Goal: Navigation & Orientation: Find specific page/section

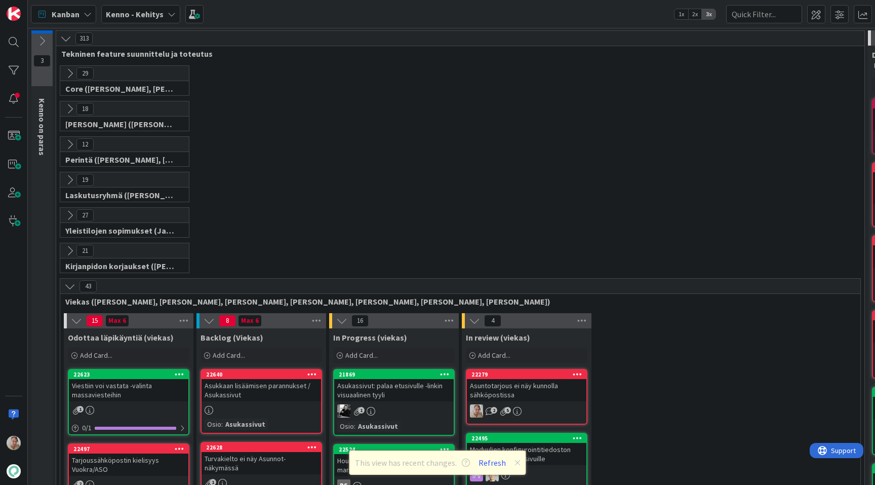
scroll to position [256, 0]
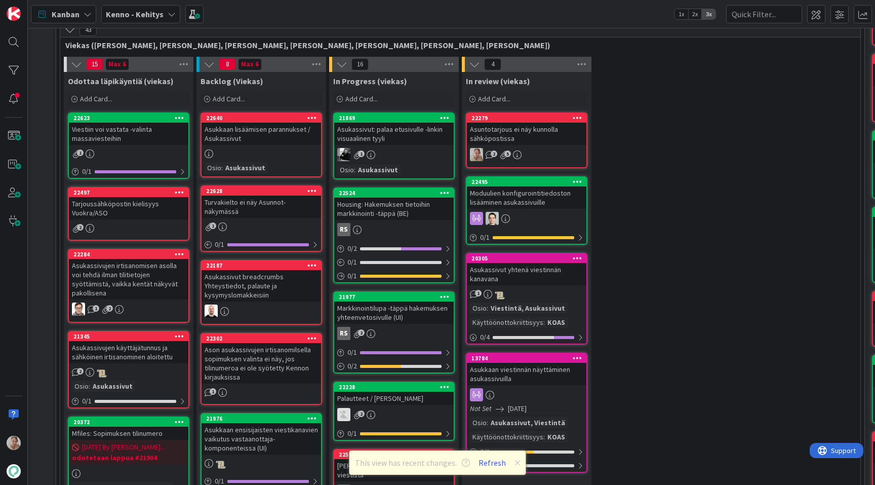
click at [140, 20] on div "Kenno - Kehitys" at bounding box center [140, 14] width 79 height 18
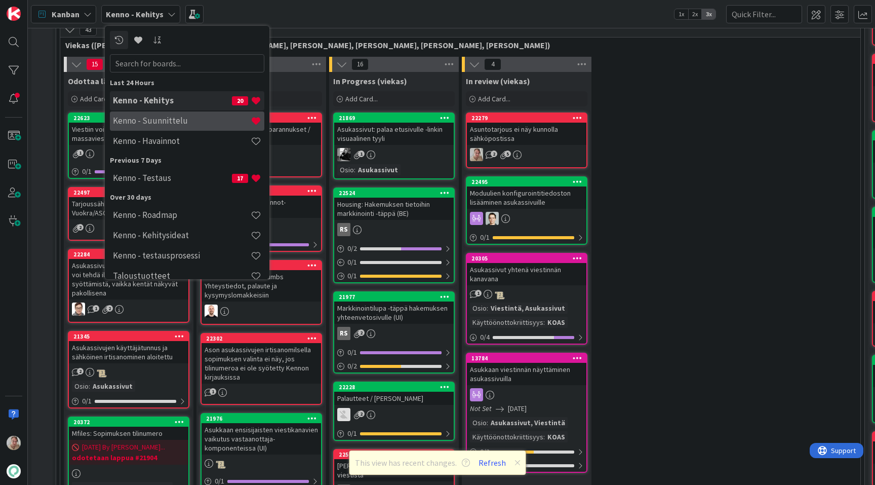
click at [175, 121] on h4 "Kenno - Suunnittelu" at bounding box center [182, 120] width 138 height 10
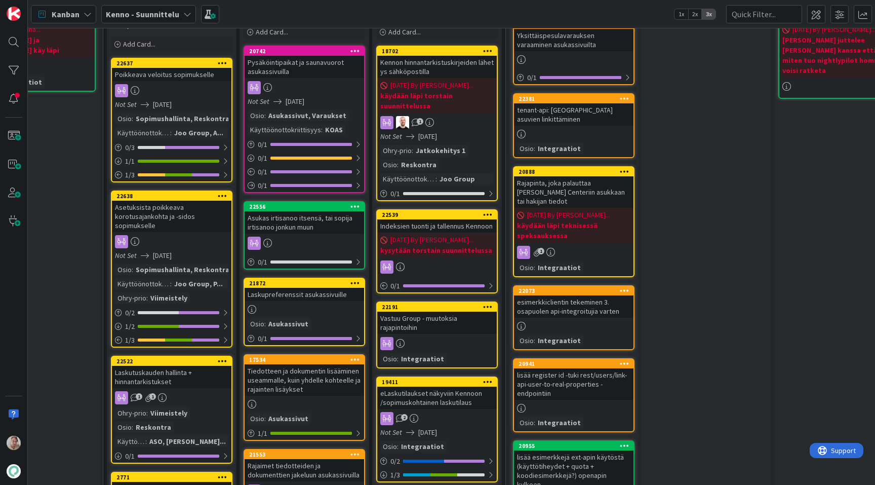
scroll to position [81, 459]
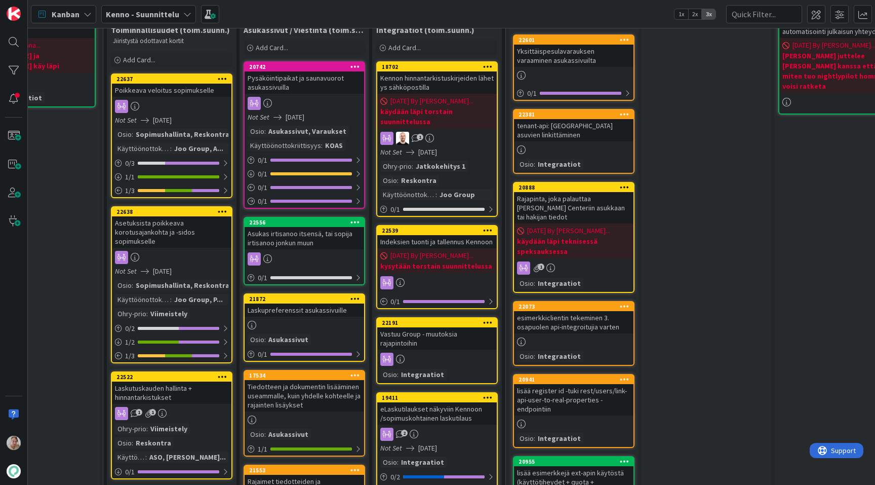
click at [151, 7] on div "Kenno - Suunnittelu" at bounding box center [148, 14] width 95 height 18
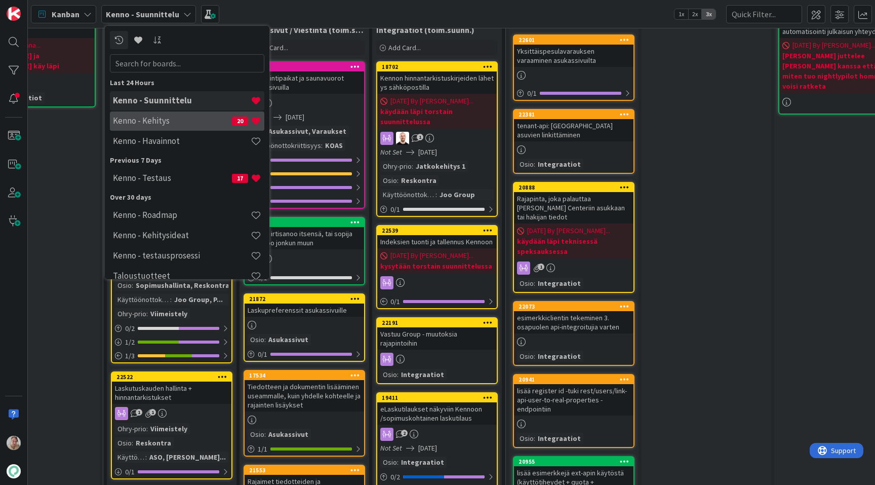
click at [151, 121] on h4 "Kenno - Kehitys" at bounding box center [172, 120] width 119 height 10
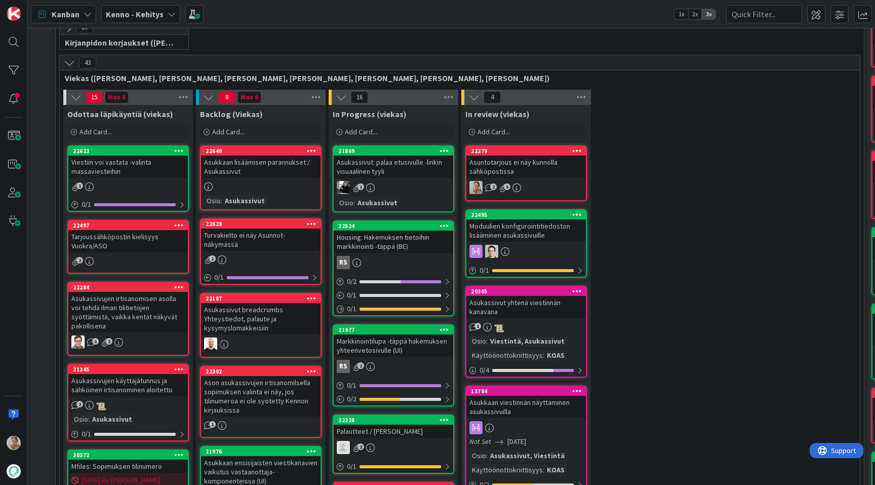
scroll to position [223, 0]
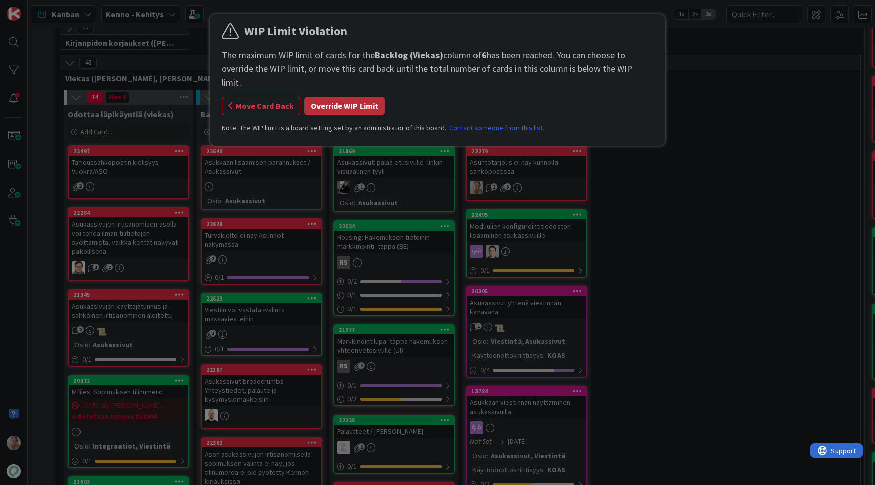
click at [344, 97] on button "Override WIP Limit" at bounding box center [344, 106] width 81 height 18
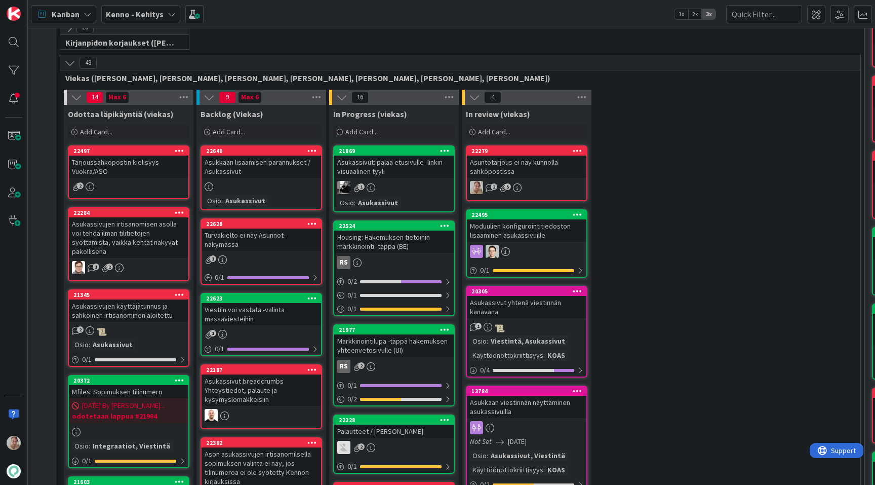
click at [252, 322] on div "Viestiin voi vastata -valinta massaviesteihin" at bounding box center [262, 314] width 120 height 22
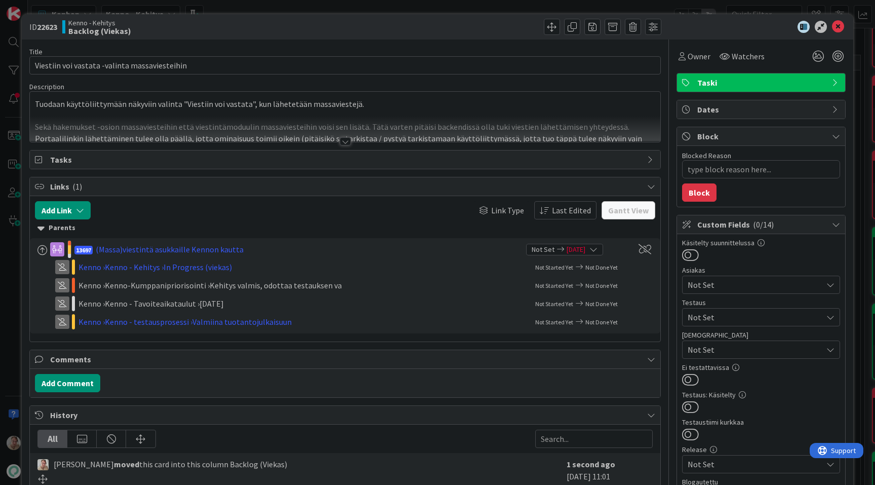
click at [416, 117] on div at bounding box center [345, 129] width 631 height 26
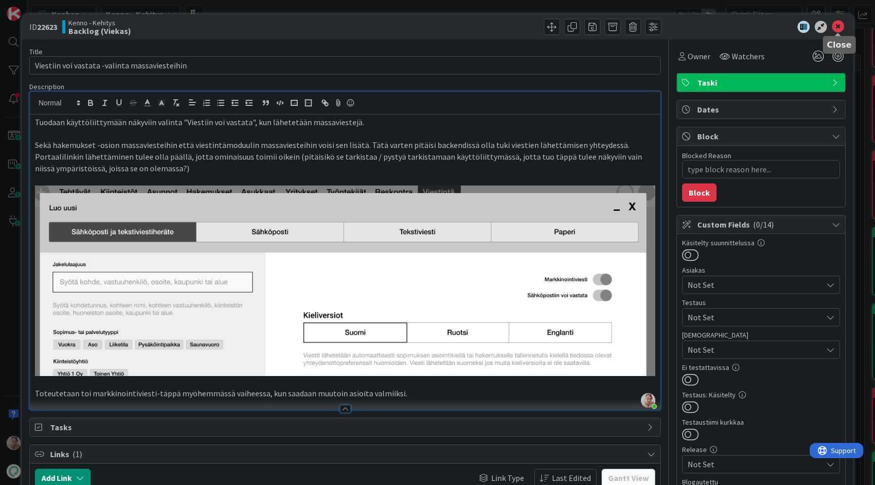
click at [838, 24] on icon at bounding box center [838, 27] width 12 height 12
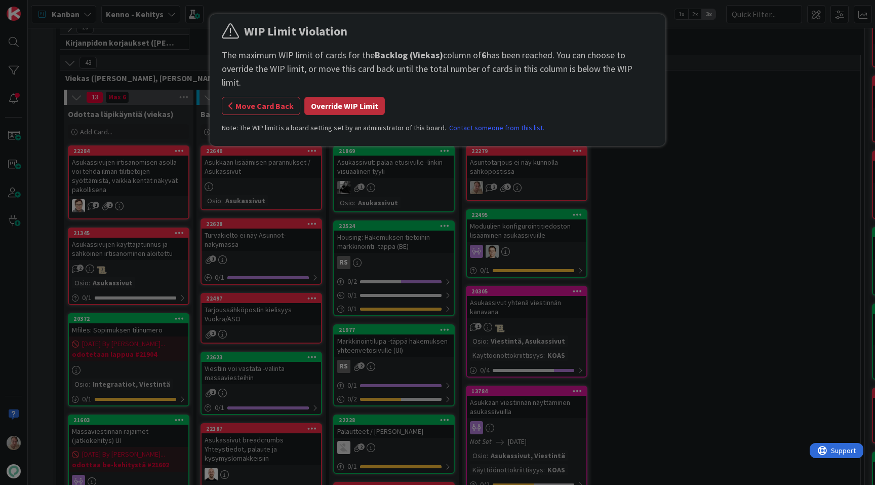
click at [342, 97] on button "Override WIP Limit" at bounding box center [344, 106] width 81 height 18
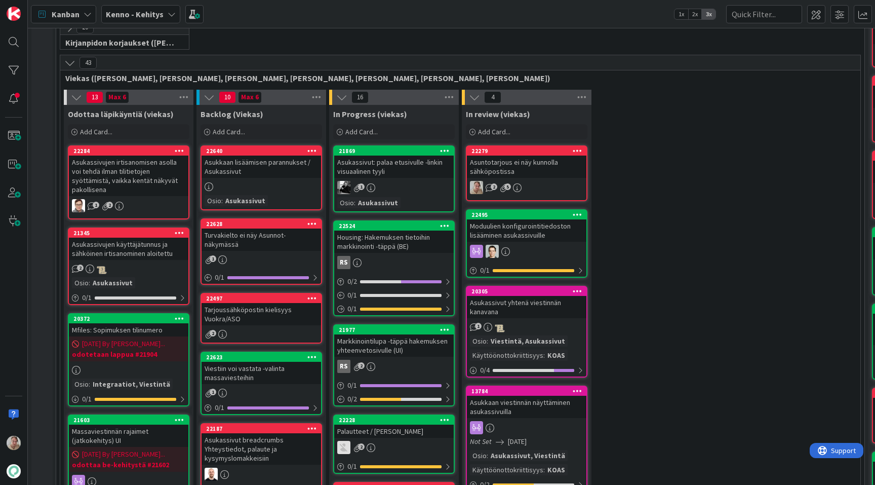
click at [259, 312] on div "Tarjoussähköpostin kielisyys Vuokra/ASO" at bounding box center [262, 314] width 120 height 22
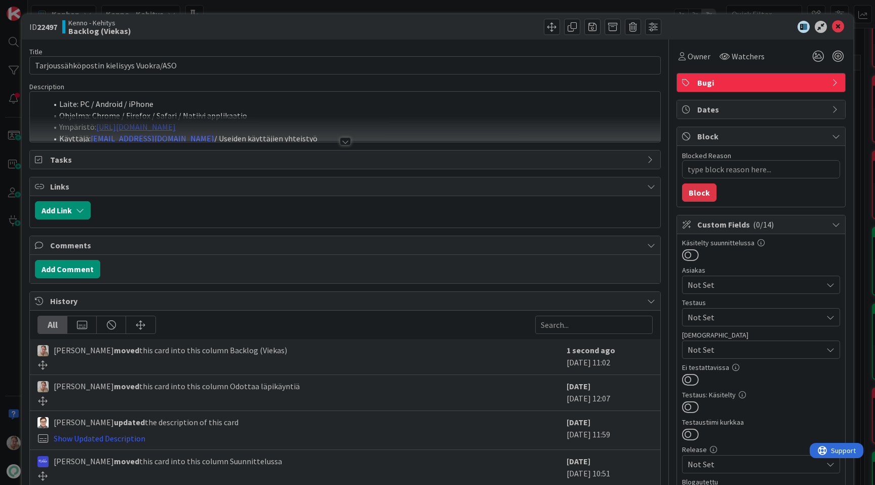
type textarea "x"
click at [377, 122] on div at bounding box center [345, 129] width 631 height 26
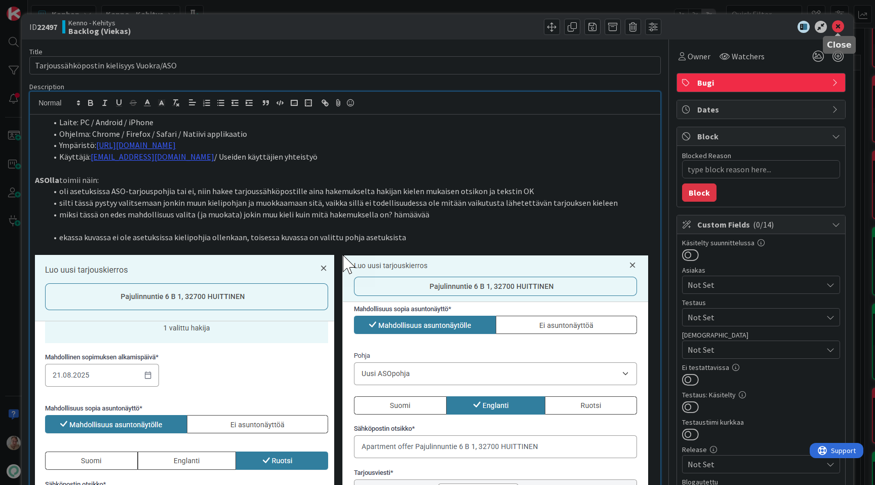
click at [841, 28] on icon at bounding box center [838, 27] width 12 height 12
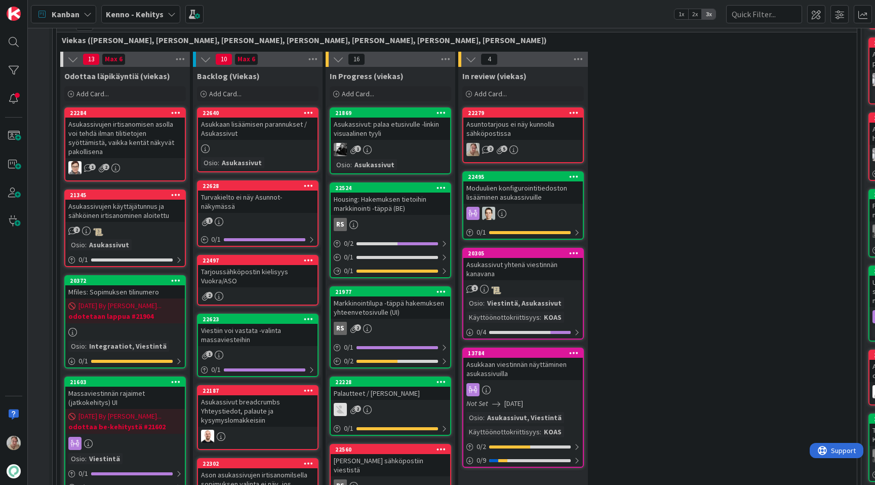
scroll to position [260, 4]
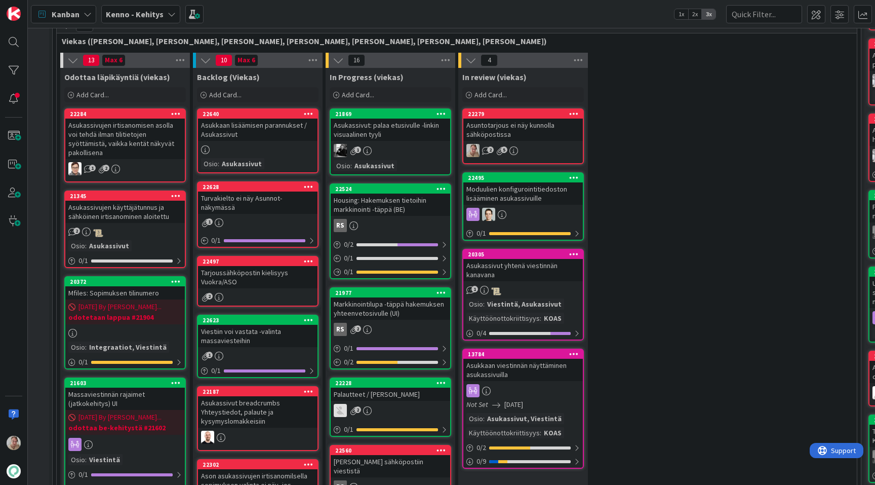
click at [130, 11] on b "Kenno - Kehitys" at bounding box center [135, 14] width 58 height 10
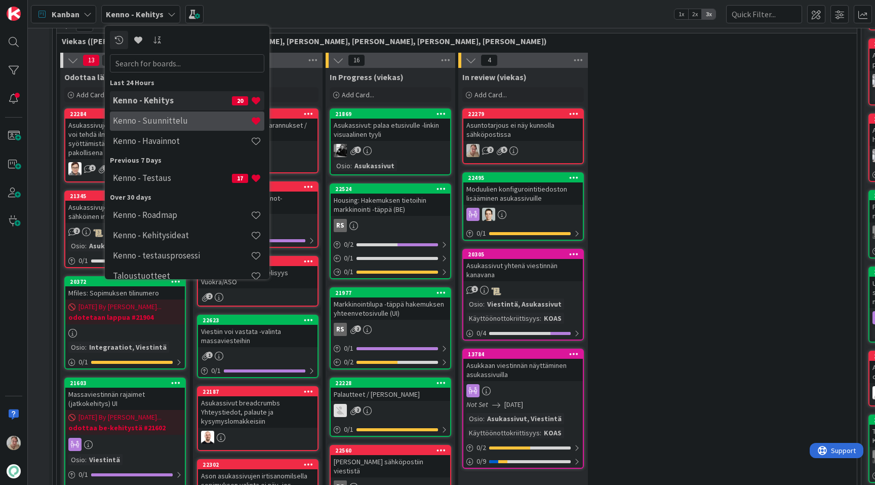
click at [163, 122] on h4 "Kenno - Suunnittelu" at bounding box center [182, 120] width 138 height 10
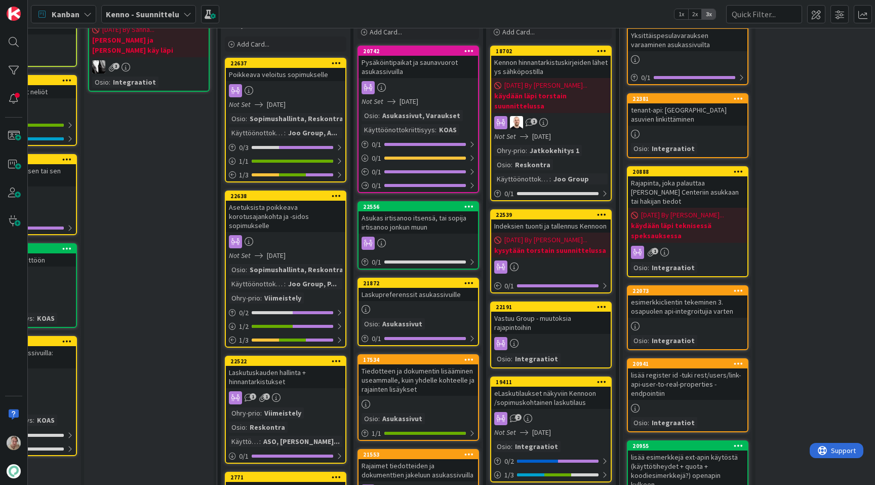
scroll to position [91, 345]
